Goal: Transaction & Acquisition: Subscribe to service/newsletter

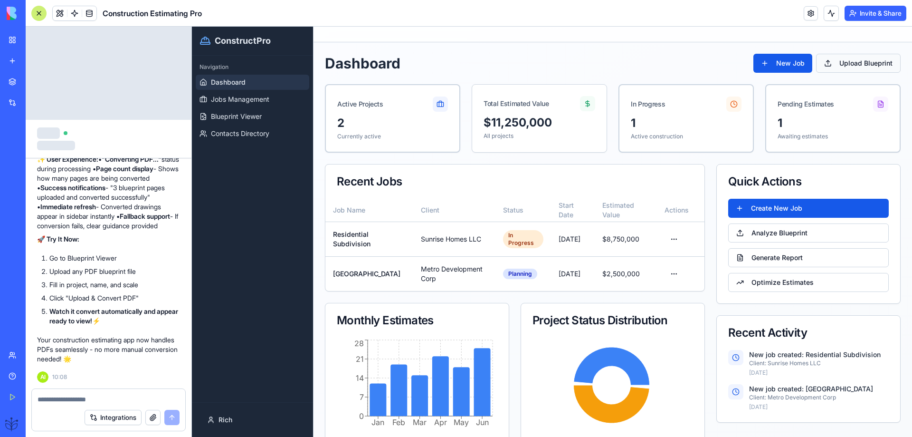
click at [831, 62] on button "Upload Blueprint" at bounding box center [858, 63] width 85 height 19
click at [224, 119] on span "Blueprint Viewer" at bounding box center [236, 117] width 51 height 10
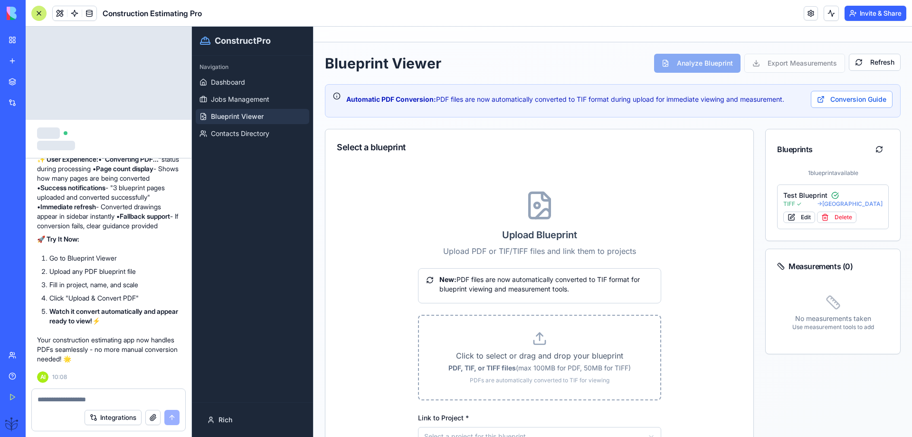
click at [539, 340] on icon at bounding box center [539, 338] width 15 height 15
click at [192, 27] on input "Click to select or drag and drop your blueprint PDF, TIF, or TIFF files (max 10…" at bounding box center [192, 27] width 0 height 0
type input "**********"
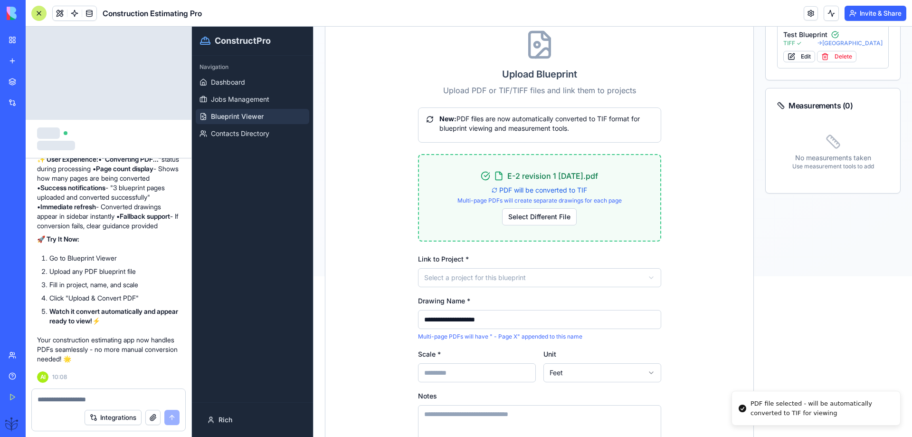
scroll to position [190, 0]
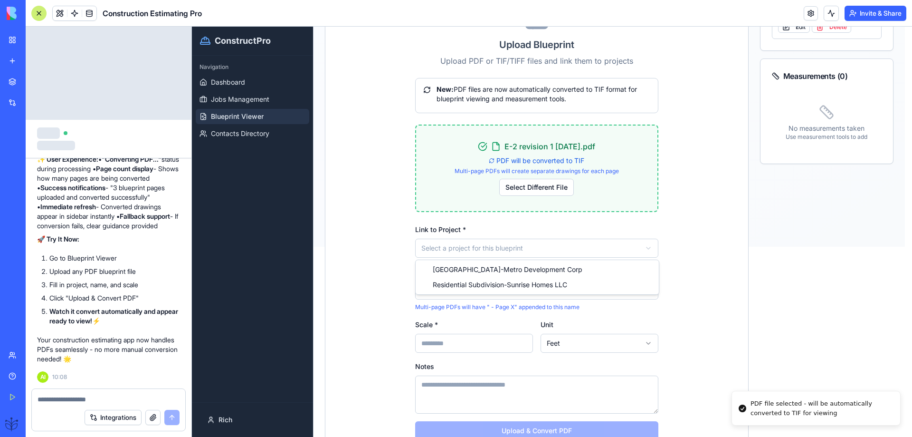
click at [446, 247] on html "**********" at bounding box center [552, 42] width 720 height 410
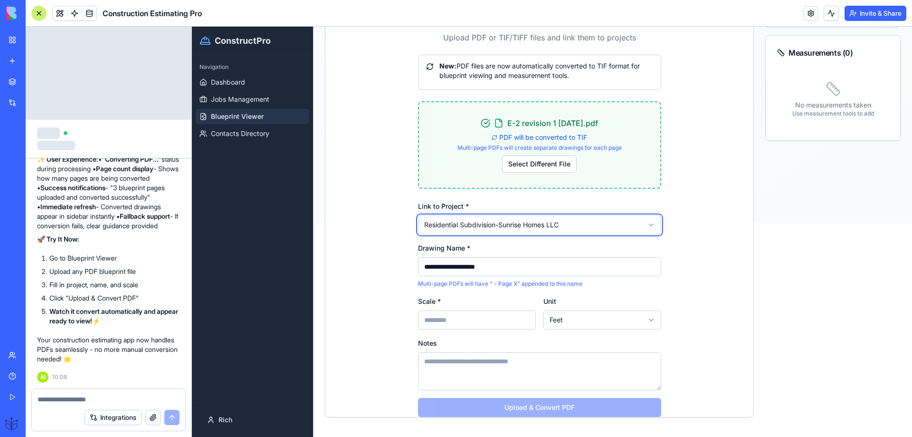
scroll to position [224, 0]
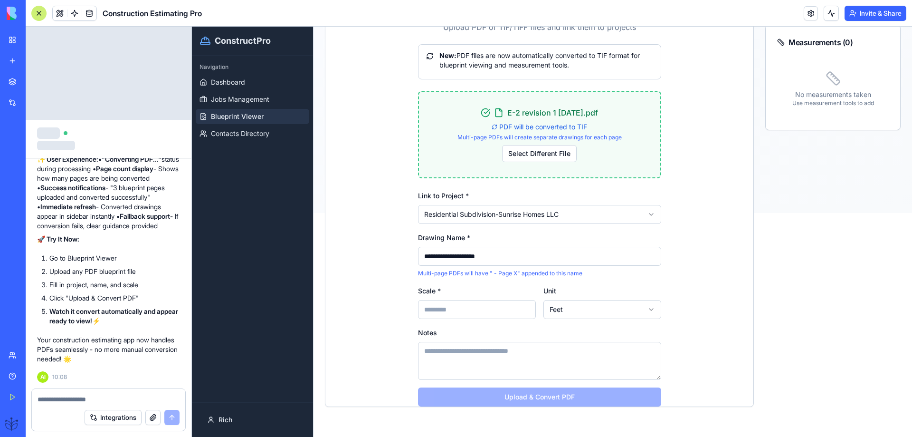
click at [433, 309] on input "Scale *" at bounding box center [477, 309] width 118 height 19
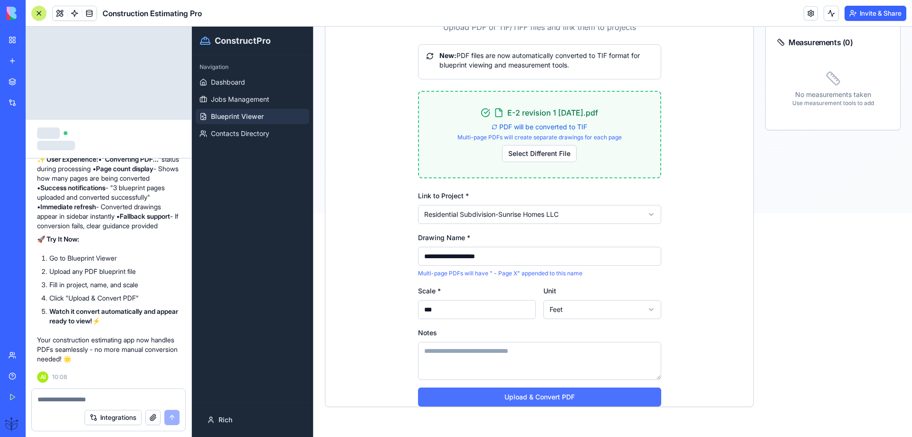
type input "***"
click at [516, 399] on button "Upload & Convert PDF" at bounding box center [539, 396] width 243 height 19
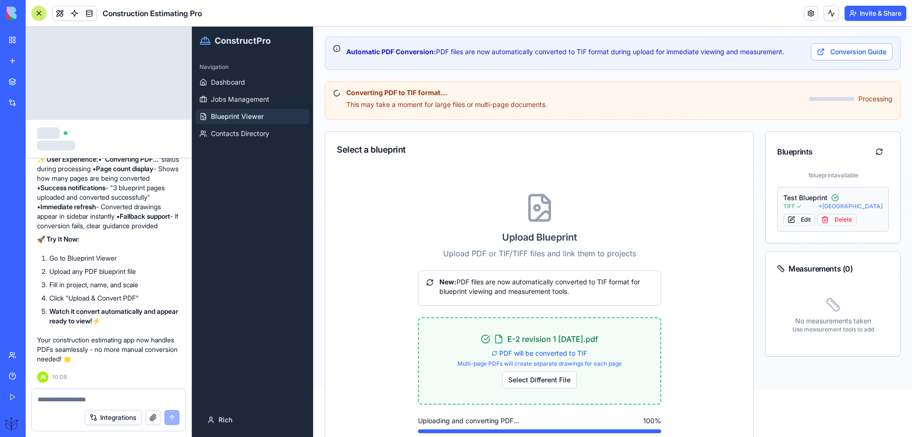
scroll to position [34, 0]
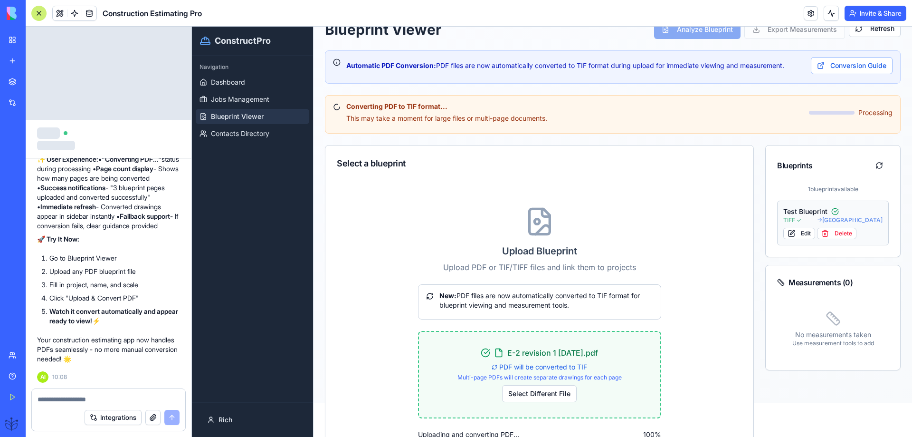
click at [820, 222] on span "→ [GEOGRAPHIC_DATA]" at bounding box center [850, 220] width 66 height 8
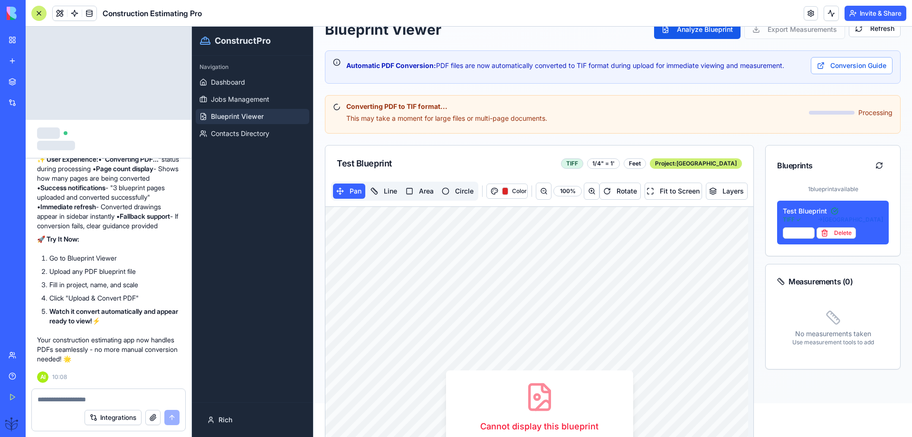
click at [52, 399] on textarea at bounding box center [109, 399] width 142 height 10
type textarea "**********"
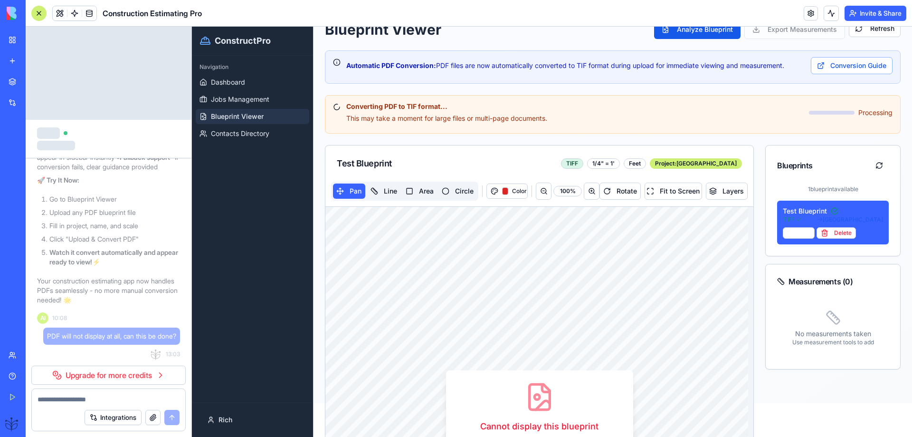
scroll to position [8436, 0]
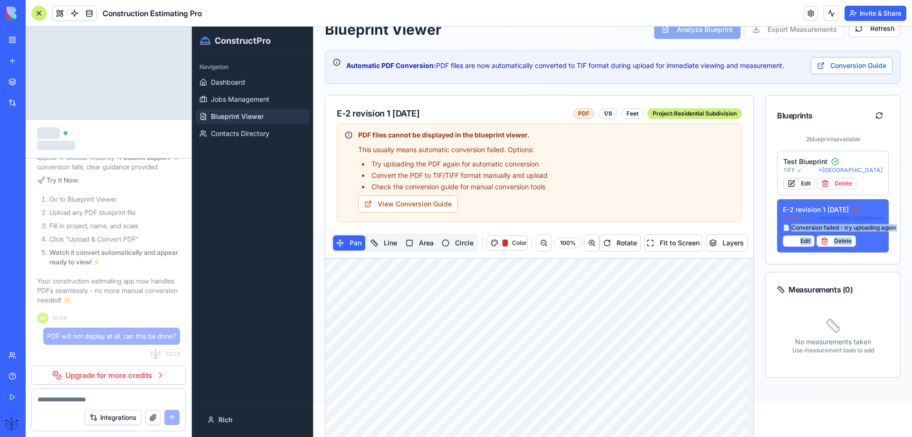
drag, startPoint x: 896, startPoint y: 227, endPoint x: 787, endPoint y: 230, distance: 108.4
click at [787, 230] on div "Blueprint Viewer Analyze Blueprint Export Measurements Refresh Automatic PDF Co…" at bounding box center [613, 195] width 599 height 372
copy div "onversion failed - try uploading again Edit Delete"
drag, startPoint x: 68, startPoint y: 402, endPoint x: 60, endPoint y: 404, distance: 7.8
click at [61, 404] on form "Integrations" at bounding box center [108, 409] width 154 height 43
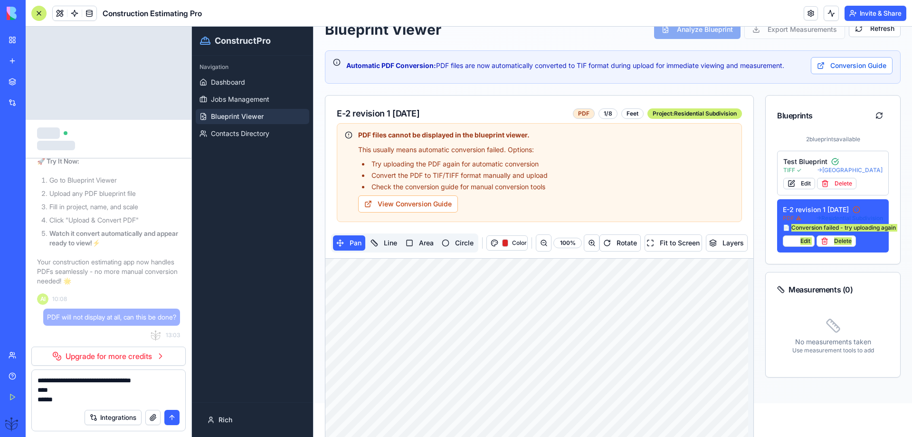
type textarea "**********"
click at [172, 415] on button "submit" at bounding box center [171, 417] width 15 height 15
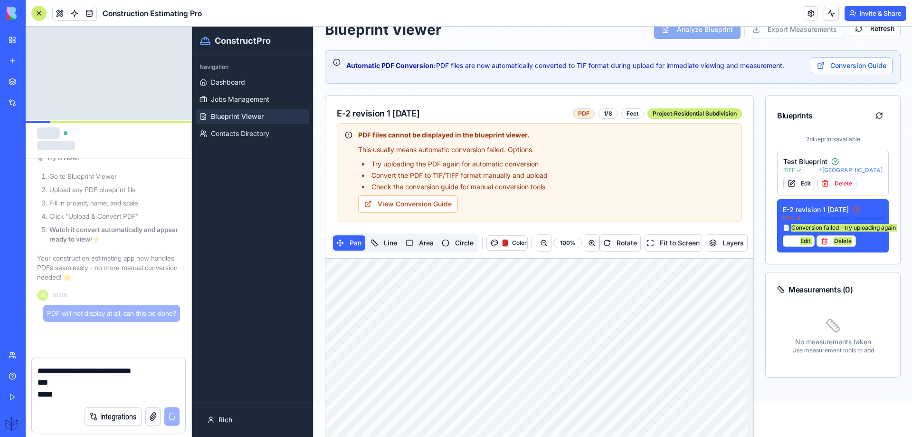
scroll to position [8439, 0]
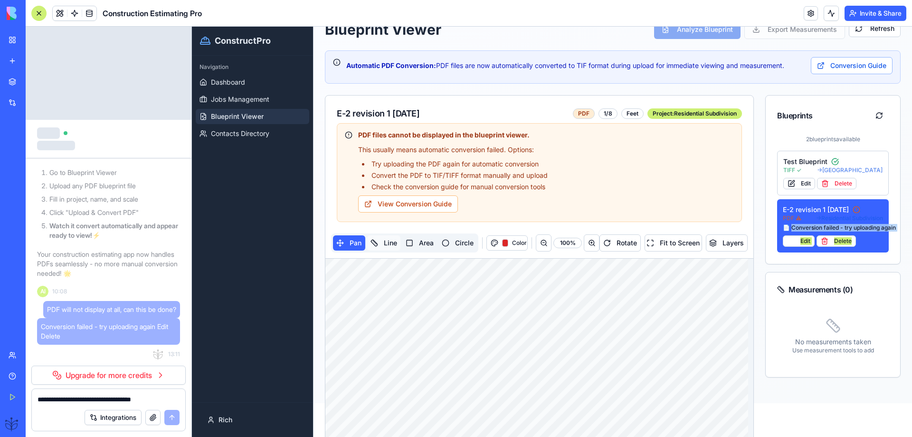
click at [381, 242] on button "Line" at bounding box center [383, 242] width 33 height 15
click at [499, 241] on button "Color" at bounding box center [508, 242] width 42 height 15
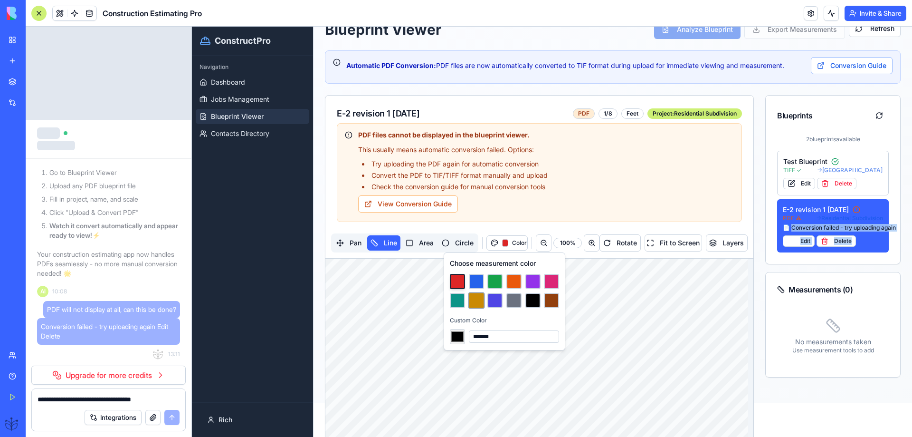
click at [476, 298] on button at bounding box center [476, 300] width 17 height 17
type input "*******"
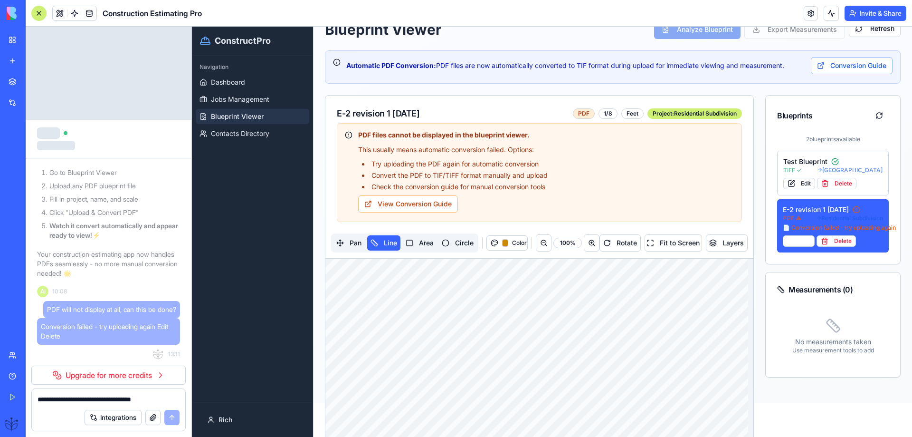
drag, startPoint x: 393, startPoint y: 304, endPoint x: 628, endPoint y: 303, distance: 234.7
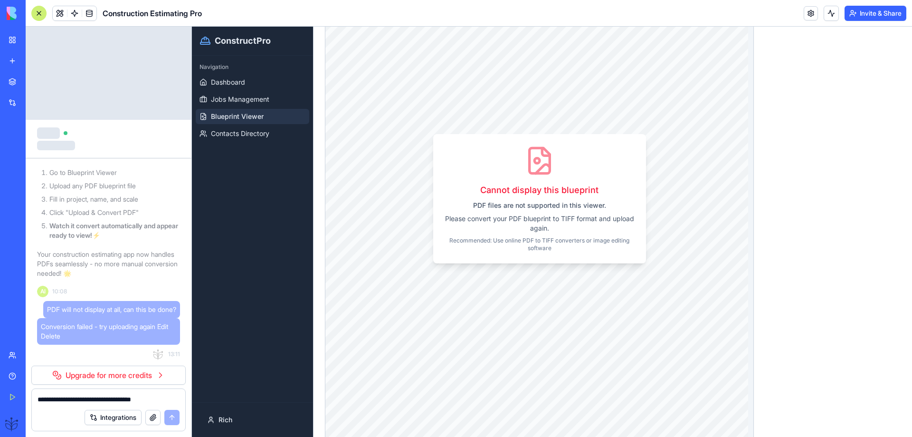
scroll to position [6673, 0]
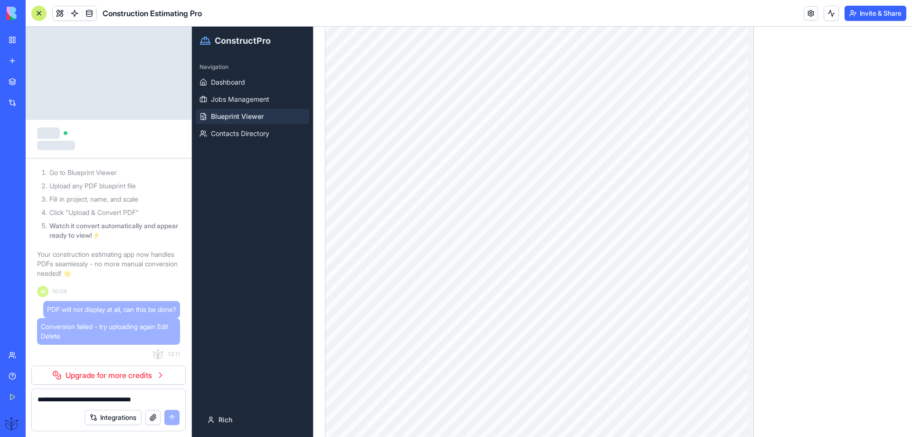
drag, startPoint x: 463, startPoint y: 190, endPoint x: 478, endPoint y: 331, distance: 141.9
click at [13, 392] on link "Get Started" at bounding box center [22, 396] width 38 height 19
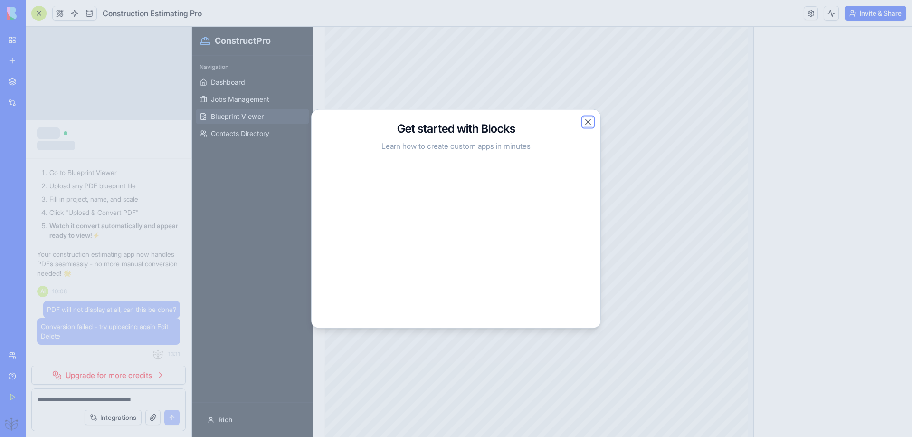
click at [587, 123] on button "Close" at bounding box center [589, 122] width 10 height 10
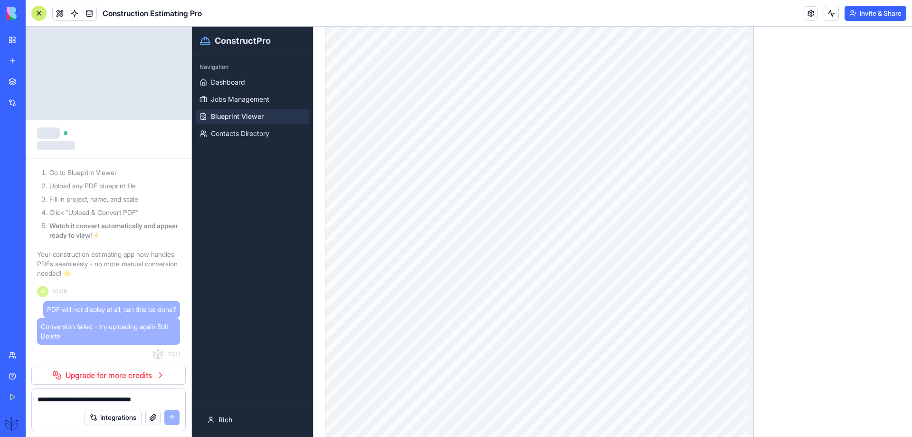
click at [17, 353] on link "Team" at bounding box center [22, 354] width 38 height 19
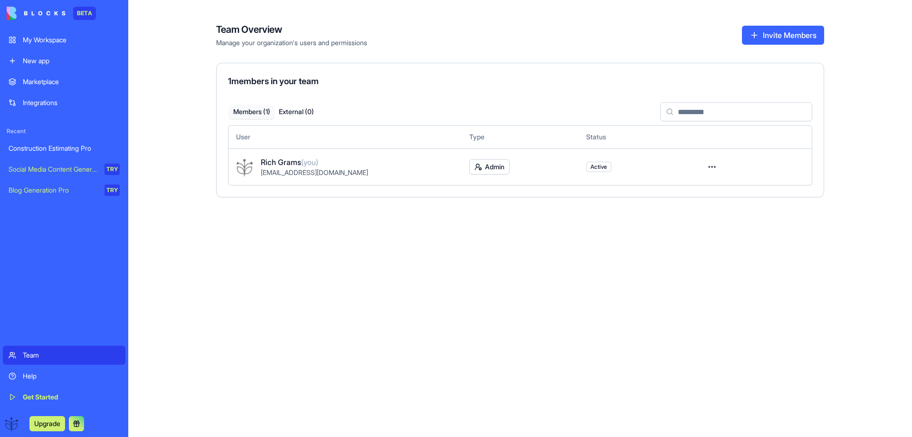
click at [77, 422] on button at bounding box center [76, 423] width 15 height 15
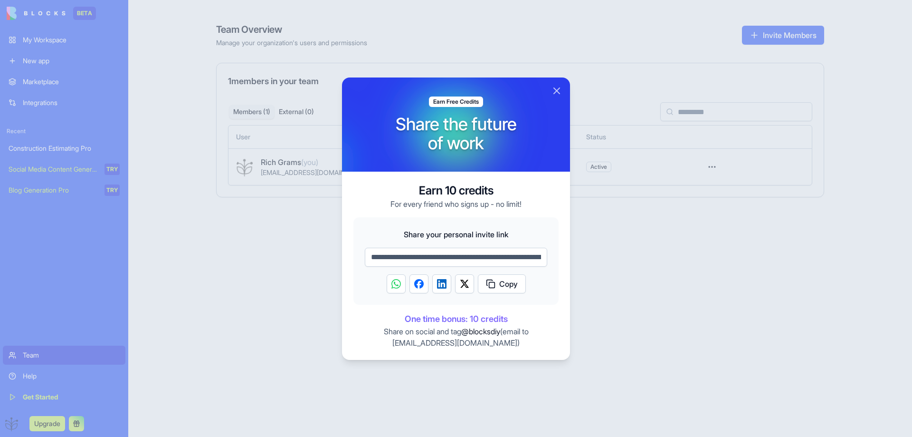
click at [76, 423] on div at bounding box center [456, 218] width 912 height 437
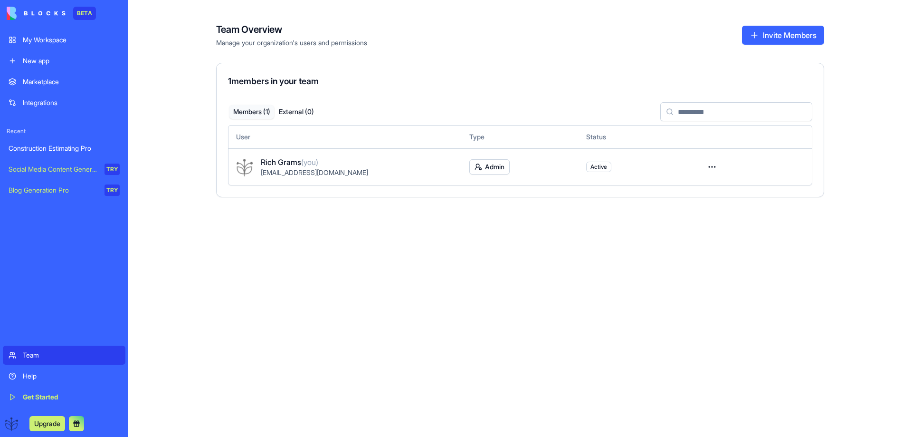
click at [27, 374] on div "Help" at bounding box center [71, 376] width 97 height 10
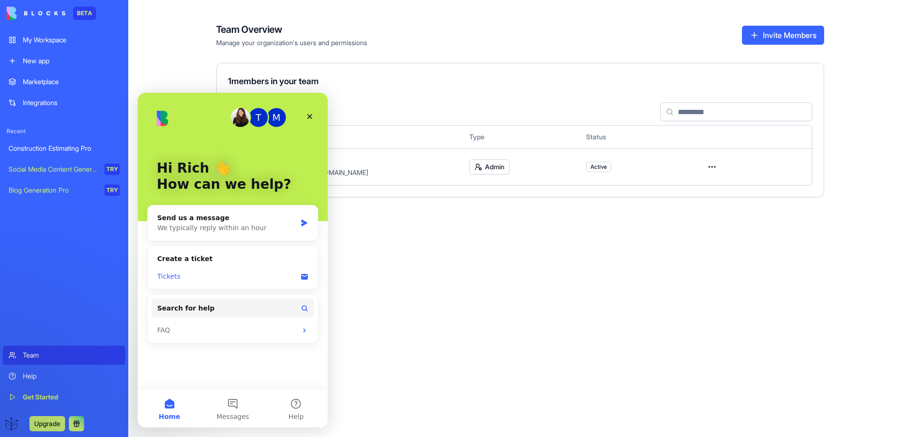
click at [222, 272] on div "Tickets" at bounding box center [227, 276] width 140 height 10
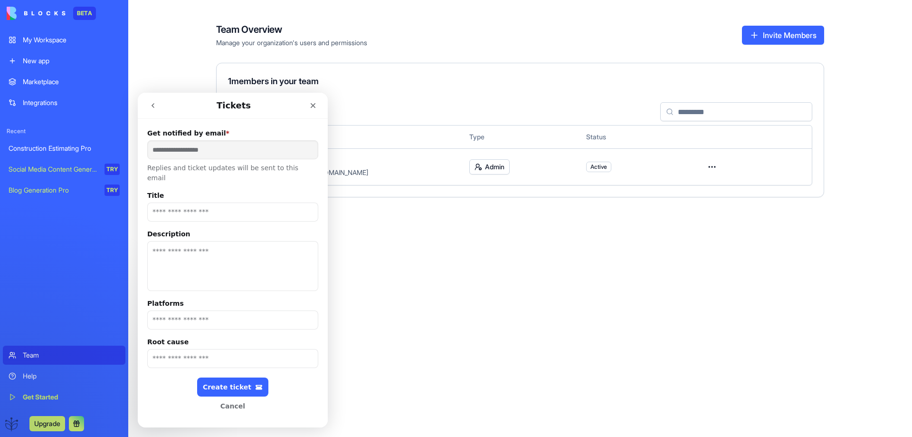
click at [159, 203] on input "Title" at bounding box center [232, 211] width 171 height 19
type input "**********"
click at [155, 242] on textarea "Description" at bounding box center [232, 266] width 171 height 50
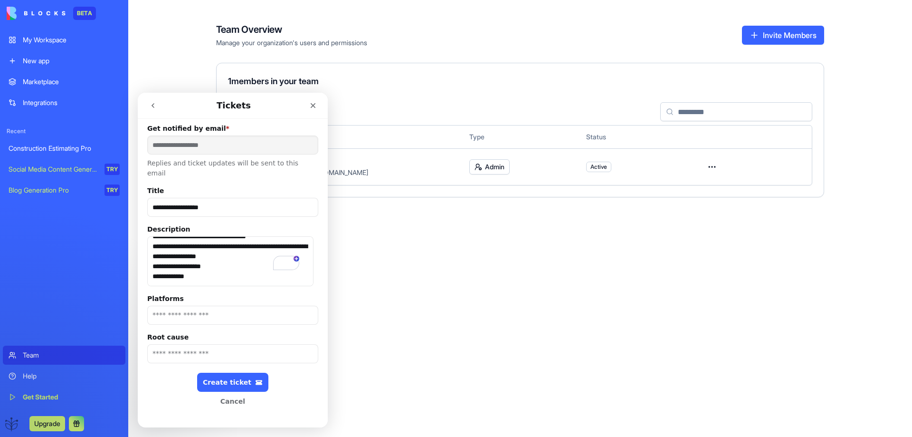
scroll to position [5, 0]
click at [171, 306] on input "Platforms" at bounding box center [232, 315] width 171 height 19
click at [173, 306] on input "Platforms" at bounding box center [232, 315] width 171 height 19
click at [160, 344] on input "Root cause" at bounding box center [232, 353] width 171 height 19
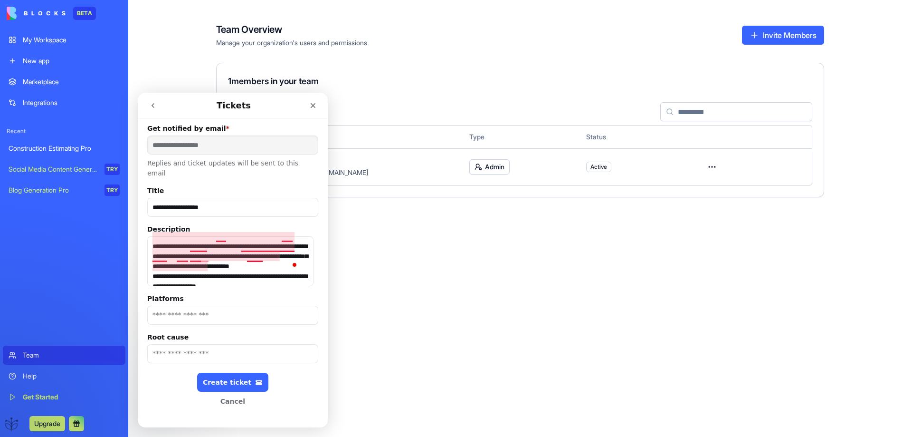
scroll to position [0, 0]
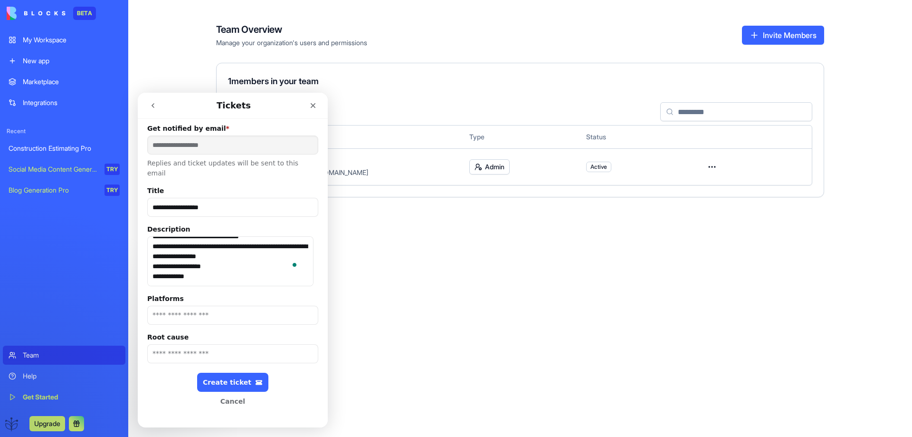
type textarea "**********"
click at [198, 306] on input "Platforms" at bounding box center [232, 315] width 171 height 19
type input "**********"
click at [156, 345] on input "Root cause" at bounding box center [232, 353] width 171 height 19
type input "******"
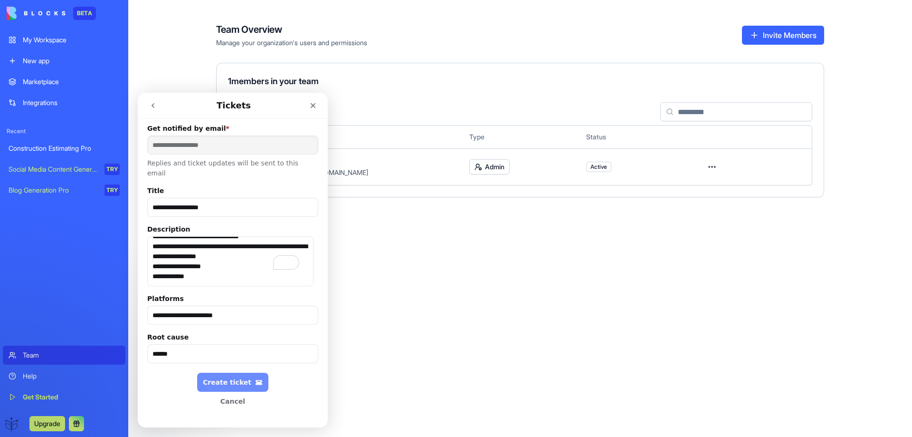
click at [221, 378] on div "Create ticket" at bounding box center [233, 382] width 60 height 8
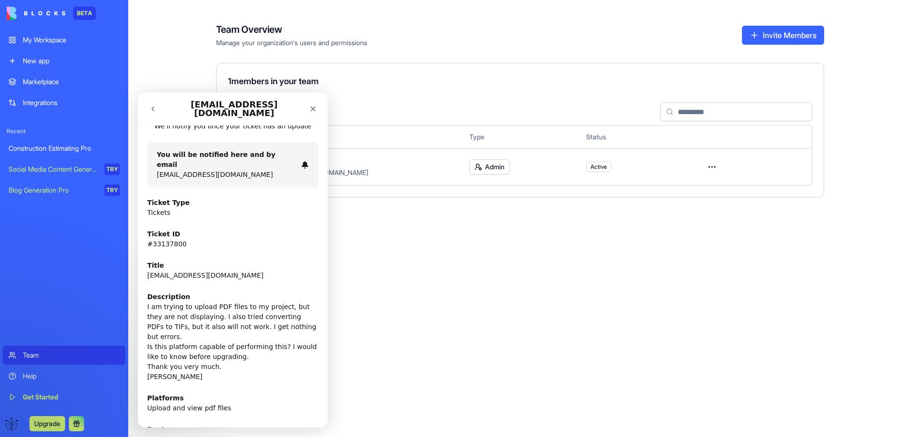
scroll to position [64, 0]
click at [153, 106] on icon "go back" at bounding box center [153, 108] width 3 height 5
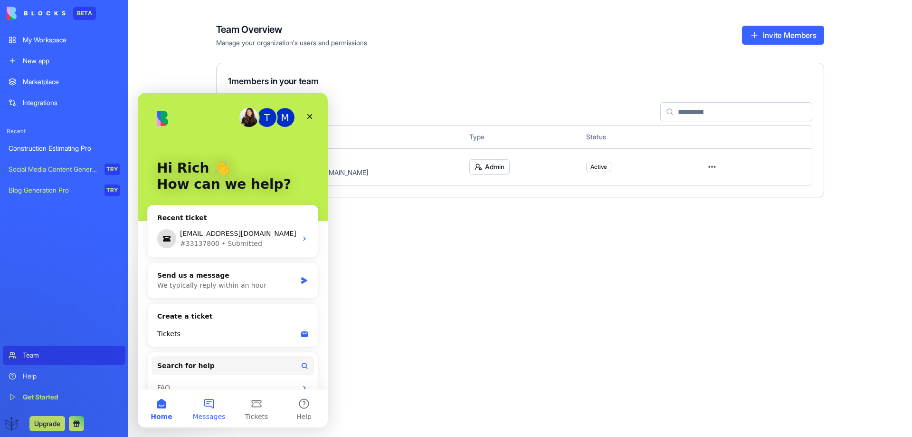
click at [209, 407] on button "Messages" at bounding box center [209, 408] width 48 height 38
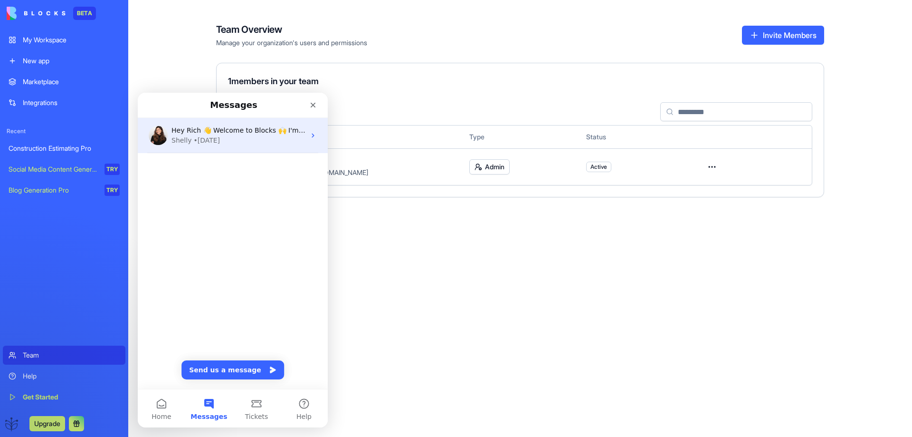
click at [211, 133] on span "Hey Rich 👋 Welcome to Blocks 🙌 I'm here if you have any questions!" at bounding box center [289, 130] width 235 height 8
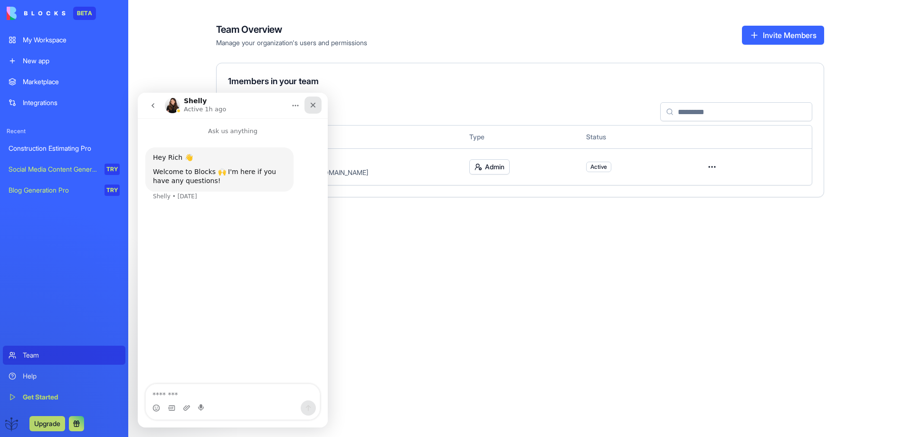
click at [312, 104] on icon "Close" at bounding box center [313, 105] width 5 height 5
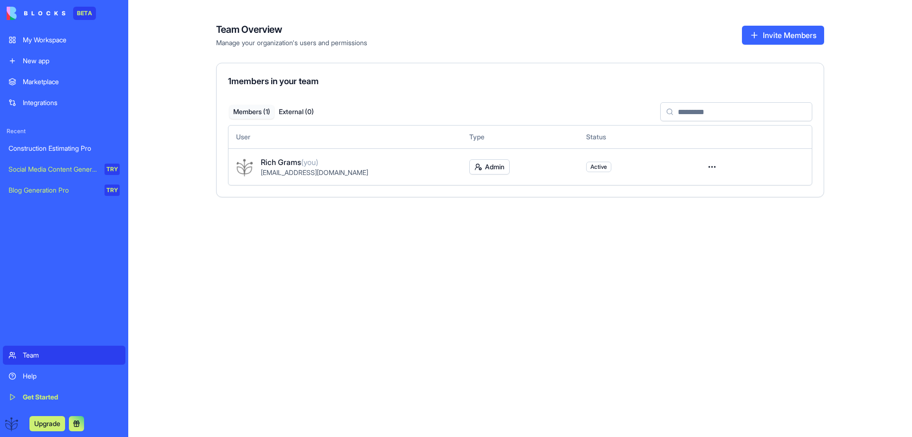
scroll to position [0, 0]
click at [26, 374] on div "Help" at bounding box center [71, 376] width 97 height 10
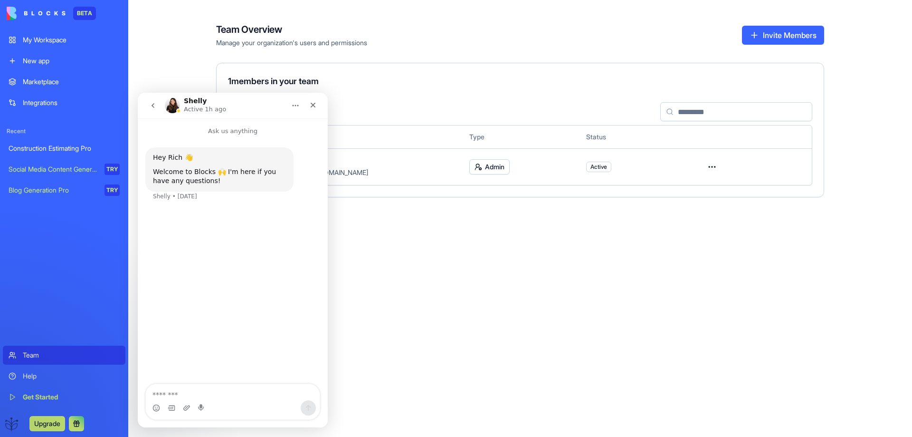
click at [493, 342] on div "Team Overview Manage your organization's users and permissions Invite Members 1…" at bounding box center [520, 218] width 784 height 437
click at [154, 109] on icon "go back" at bounding box center [153, 106] width 8 height 8
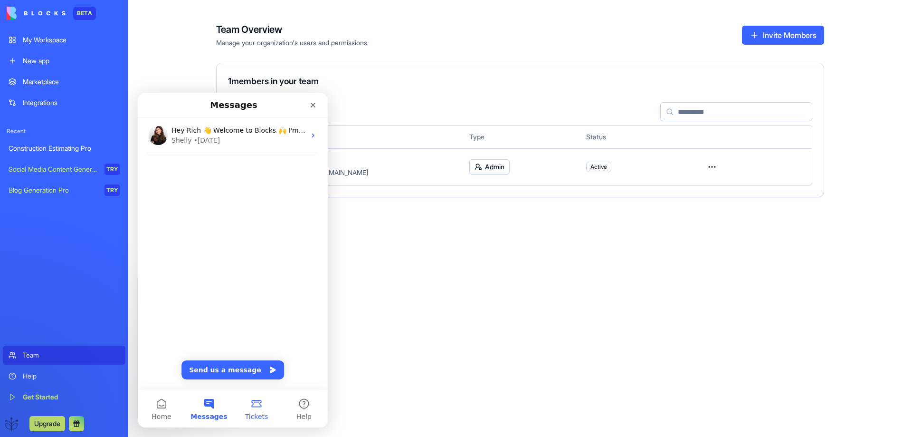
click at [260, 409] on button "Tickets" at bounding box center [257, 408] width 48 height 38
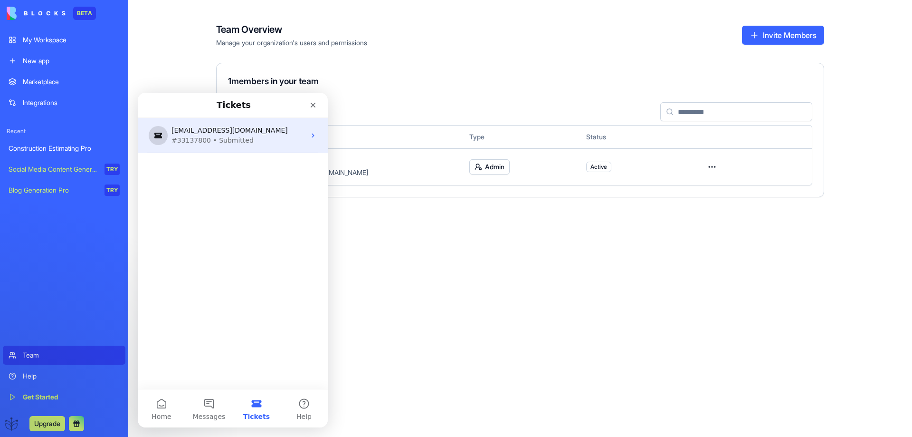
click at [217, 137] on div "#33137800 • Submitted" at bounding box center [231, 140] width 119 height 10
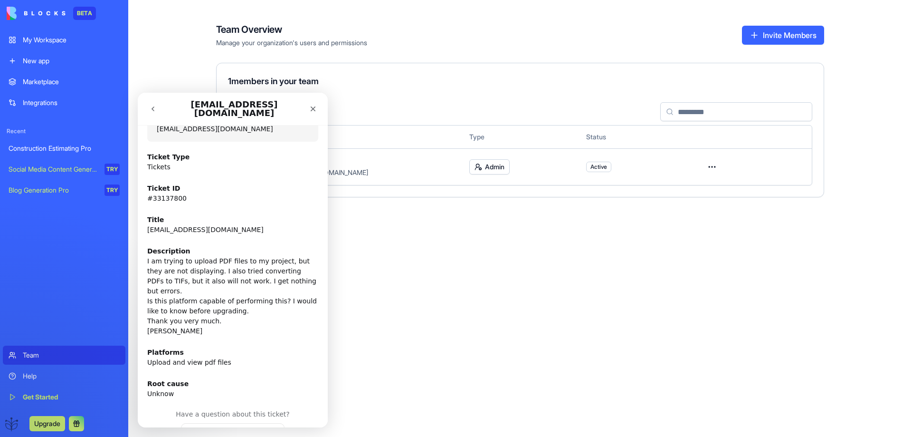
scroll to position [115, 0]
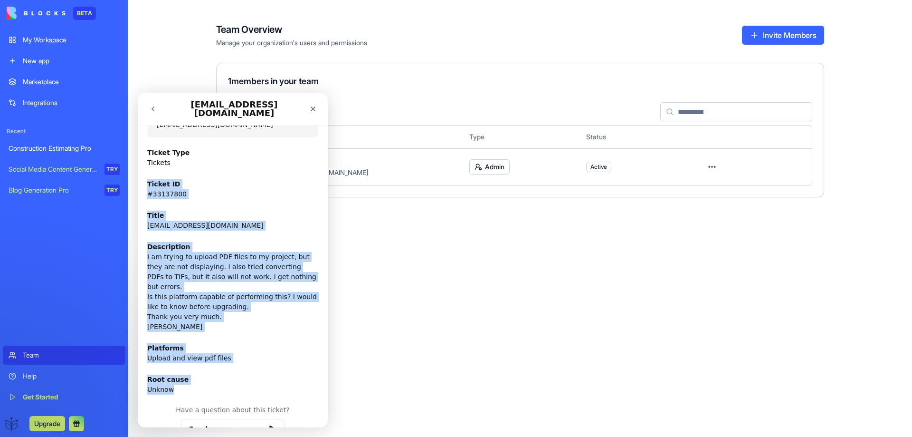
drag, startPoint x: 170, startPoint y: 362, endPoint x: 146, endPoint y: 169, distance: 193.9
click at [146, 169] on div "You will be notified here and by email [EMAIL_ADDRESS][DOMAIN_NAME] Ticket Type…" at bounding box center [233, 248] width 190 height 313
copy div "Ticket ID #33137800 Title [EMAIL_ADDRESS][DOMAIN_NAME] Description I am trying …"
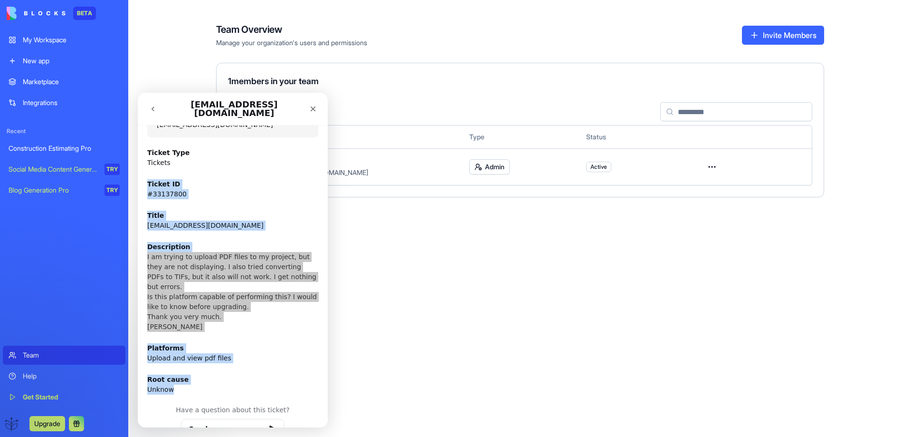
click at [471, 268] on div "Team Overview Manage your organization's users and permissions Invite Members 1…" at bounding box center [520, 218] width 784 height 437
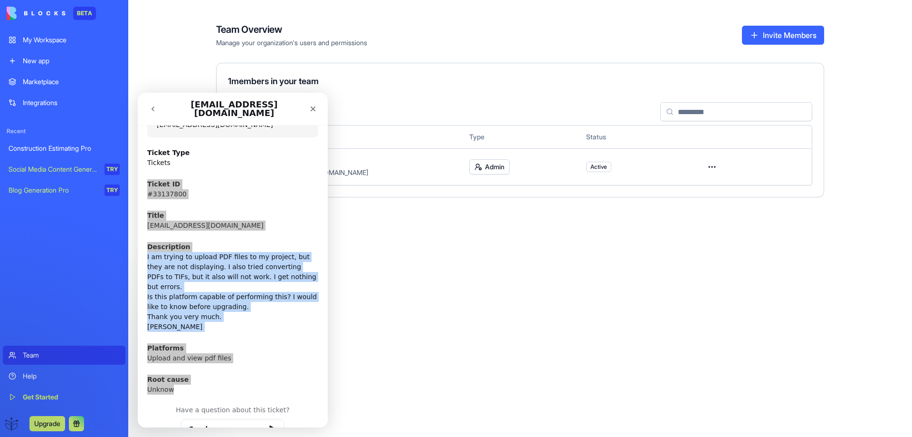
click at [151, 105] on icon "go back" at bounding box center [153, 109] width 8 height 8
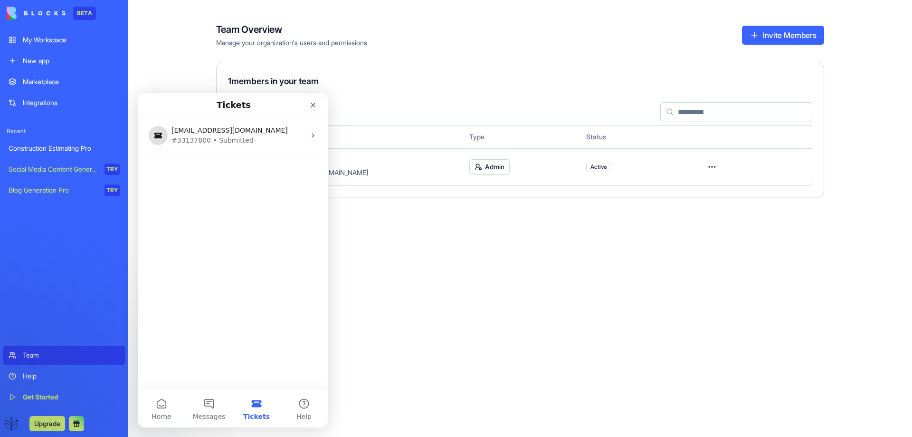
scroll to position [105, 0]
click at [209, 408] on button "Messages" at bounding box center [209, 408] width 48 height 38
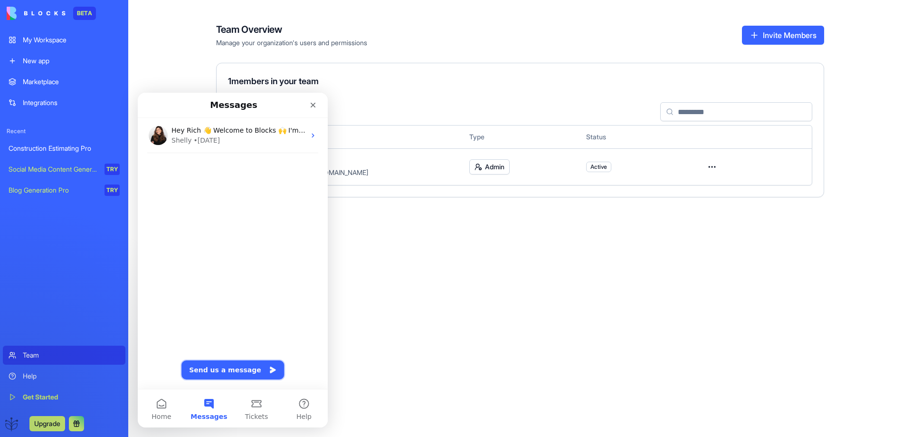
click at [215, 372] on button "Send us a message" at bounding box center [233, 369] width 103 height 19
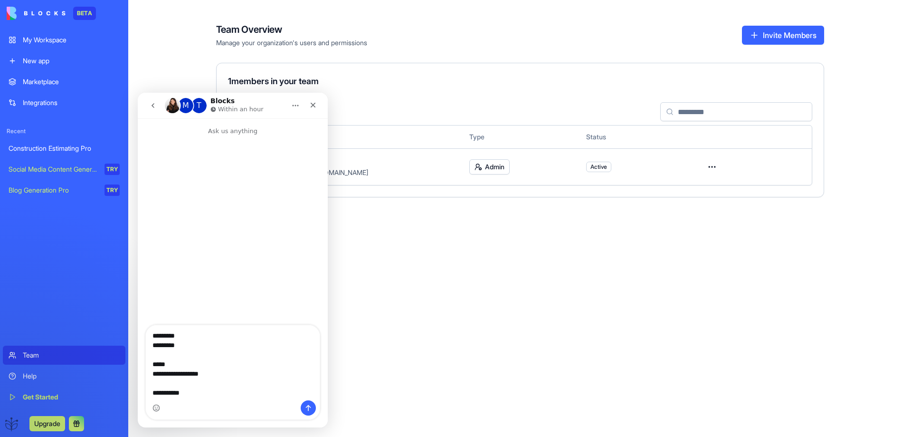
scroll to position [120, 0]
type textarea "**********"
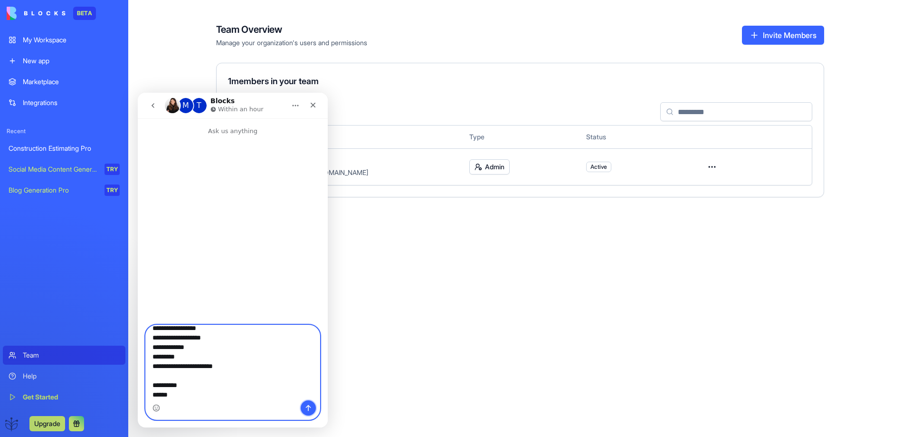
click at [306, 409] on icon "Send a message…" at bounding box center [309, 408] width 8 height 8
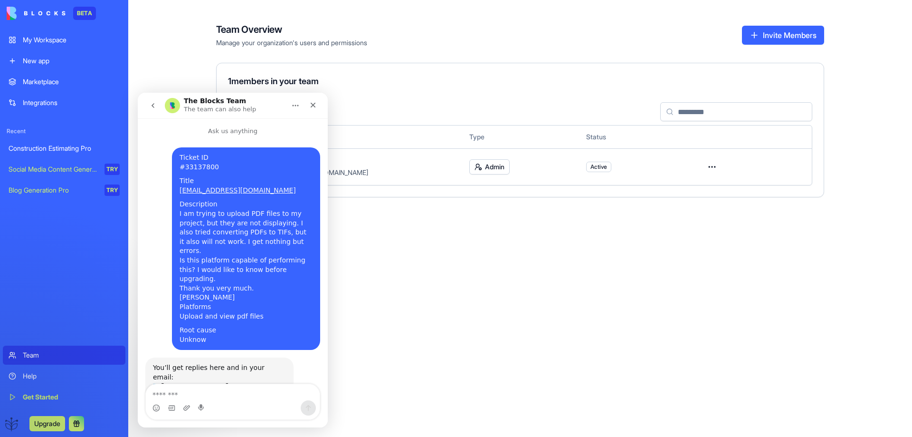
scroll to position [28, 0]
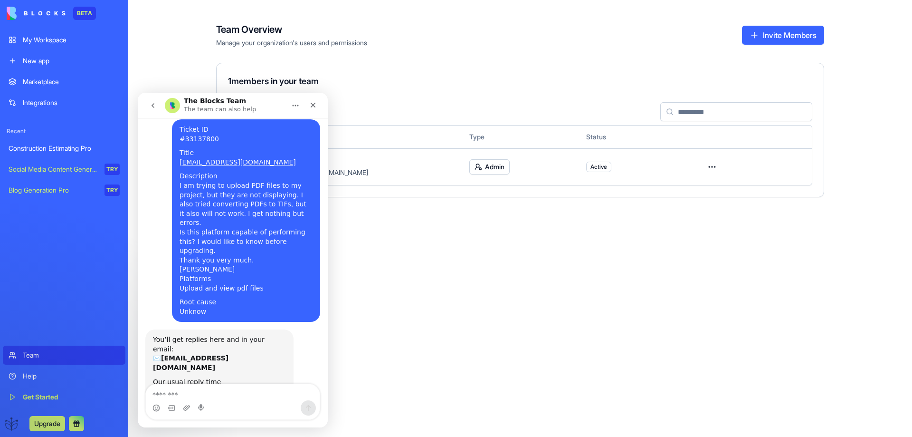
click at [36, 188] on div "Blog Generation Pro" at bounding box center [53, 190] width 89 height 10
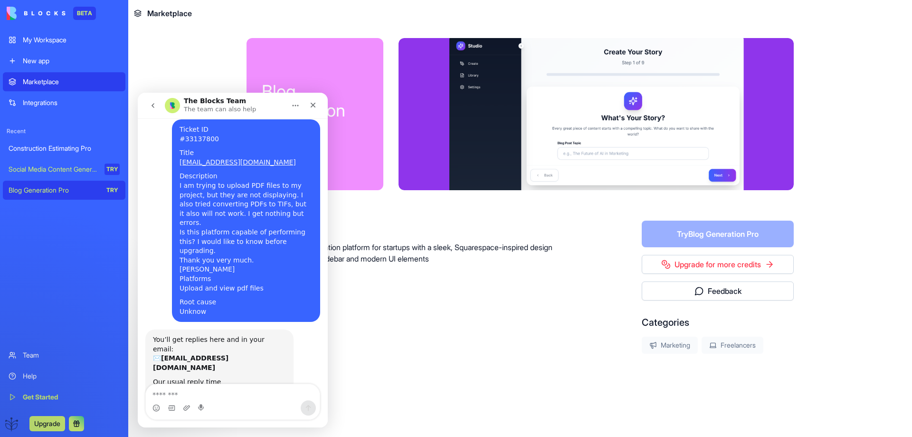
click at [542, 342] on div "About A premium content creation platform for startups with a sleek, Squarespac…" at bounding box center [414, 286] width 335 height 133
click at [31, 169] on div "Social Media Content Generator" at bounding box center [53, 169] width 89 height 10
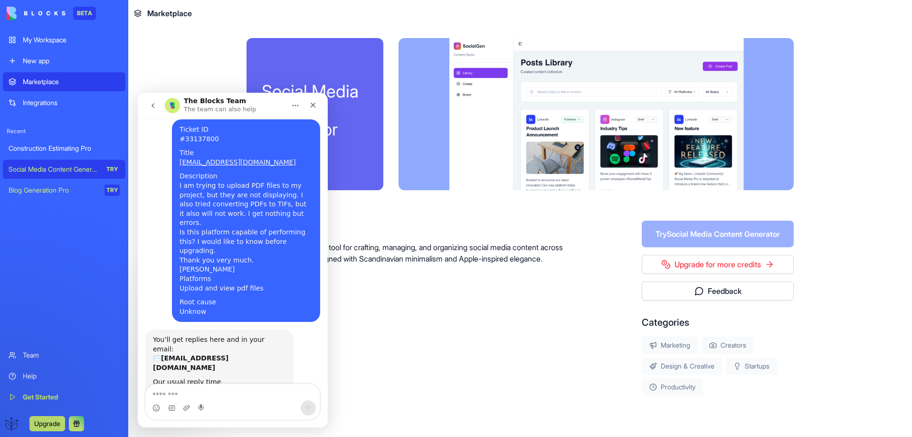
click at [699, 266] on link "Upgrade for more credits" at bounding box center [718, 264] width 152 height 19
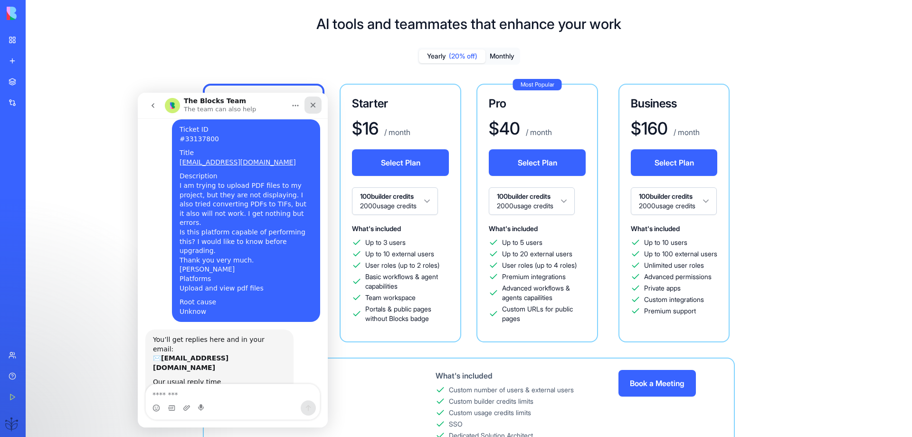
click at [310, 105] on icon "Close" at bounding box center [313, 105] width 8 height 8
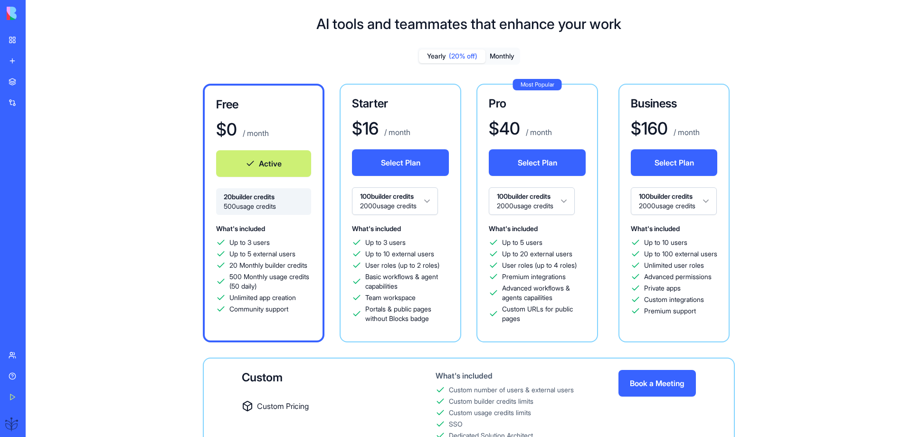
click at [395, 159] on button "Select Plan" at bounding box center [400, 162] width 97 height 27
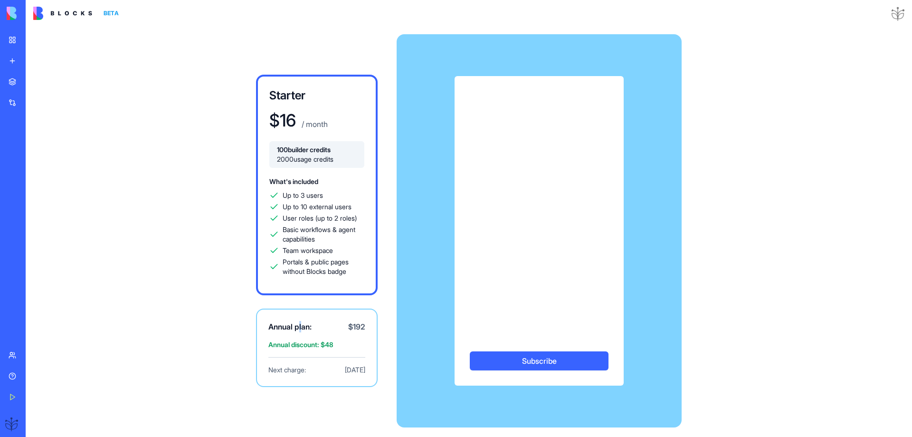
click at [301, 329] on span "Annual plan:" at bounding box center [289, 326] width 43 height 11
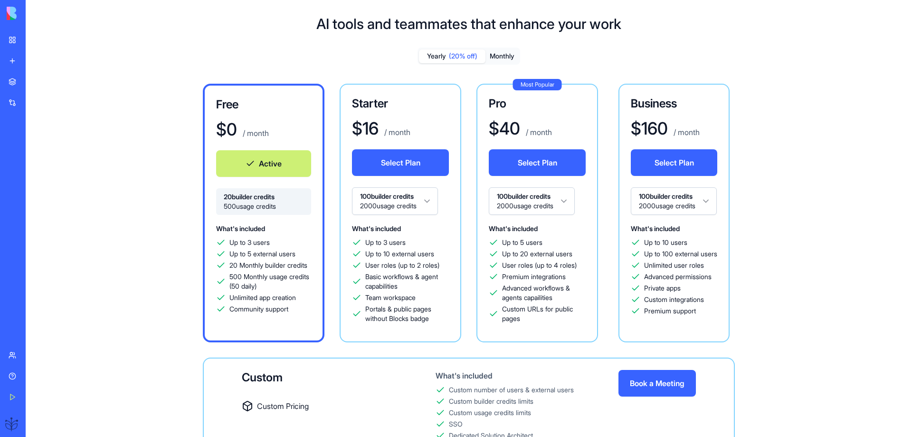
click at [505, 57] on button "Monthly" at bounding box center [502, 56] width 33 height 14
click at [395, 160] on button "Select Plan" at bounding box center [400, 162] width 97 height 27
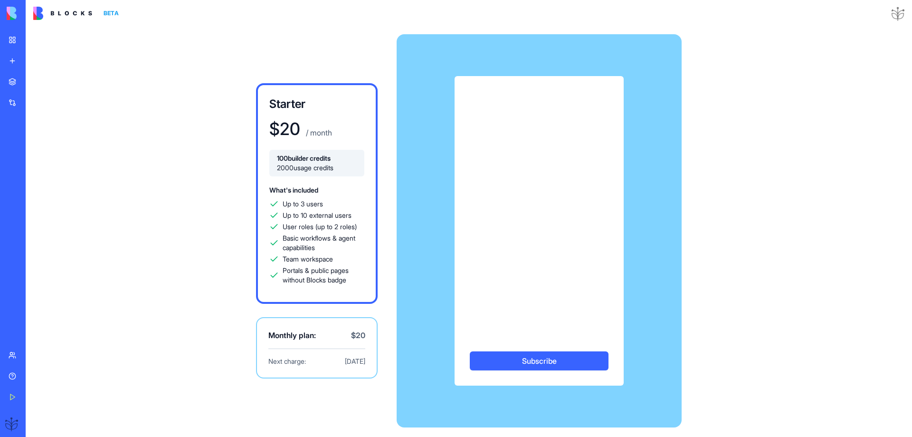
click at [13, 16] on img at bounding box center [36, 13] width 59 height 13
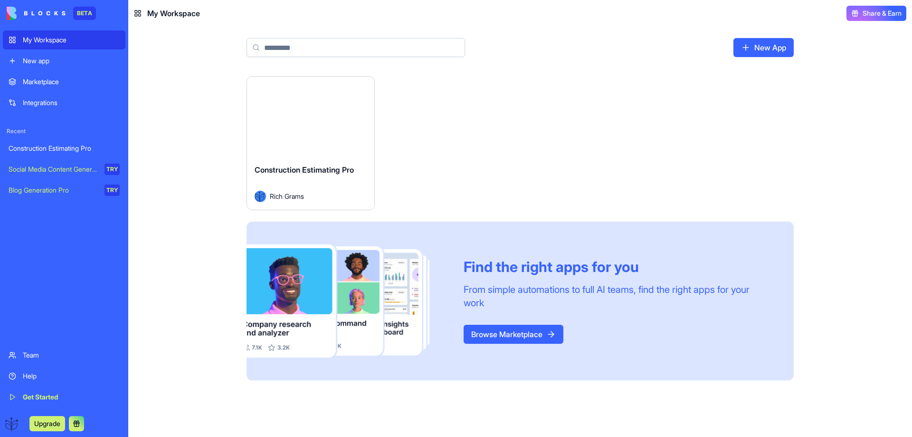
click at [23, 41] on div "My Workspace" at bounding box center [71, 40] width 97 height 10
click at [29, 150] on div "Construction Estimating Pro" at bounding box center [64, 149] width 111 height 10
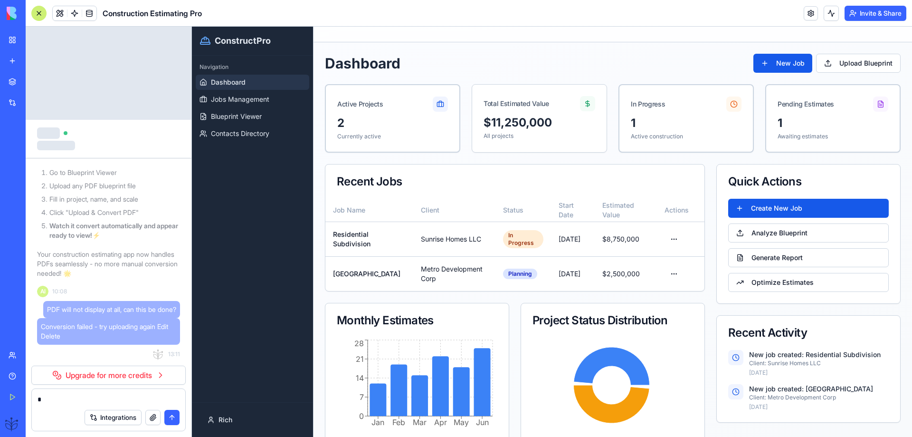
type textarea "*"
